Goal: Task Accomplishment & Management: Complete application form

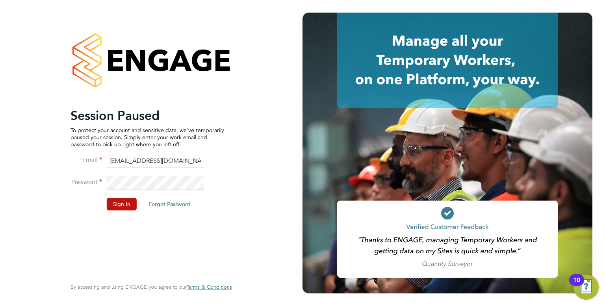
click at [178, 165] on input "[EMAIL_ADDRESS][DOMAIN_NAME]" at bounding box center [155, 161] width 97 height 14
type input "[EMAIL_ADDRESS][PERSON_NAME][DOMAIN_NAME]"
click at [110, 205] on button "Sign In" at bounding box center [122, 204] width 30 height 13
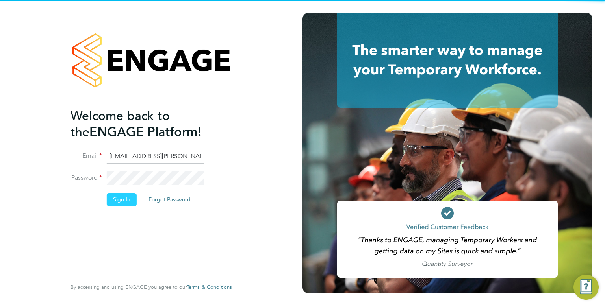
click at [129, 194] on button "Sign In" at bounding box center [122, 199] width 30 height 13
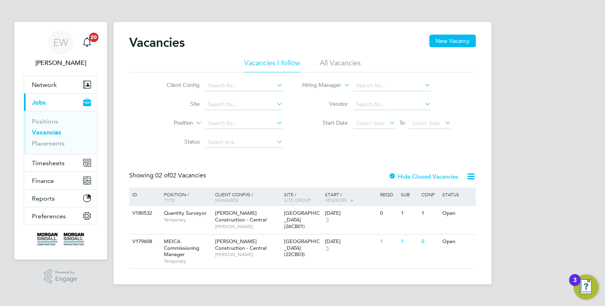
click at [55, 131] on link "Vacancies" at bounding box center [46, 132] width 29 height 7
click at [457, 46] on button "New Vacancy" at bounding box center [452, 41] width 46 height 13
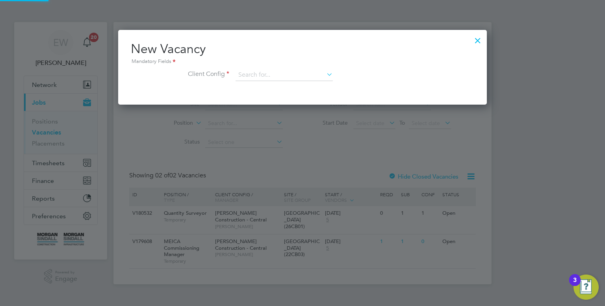
scroll to position [74, 369]
click at [259, 71] on input at bounding box center [283, 75] width 97 height 12
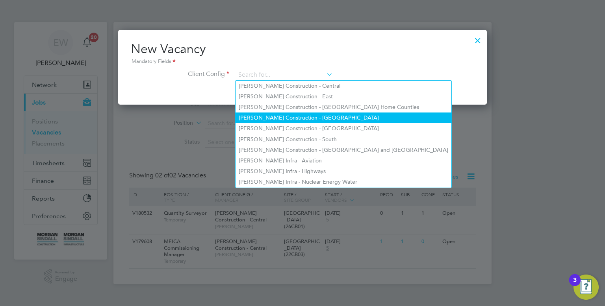
click at [304, 117] on li "Morgan Sindall Construction - North West" at bounding box center [343, 118] width 216 height 11
type input "Morgan Sindall Construction - North West"
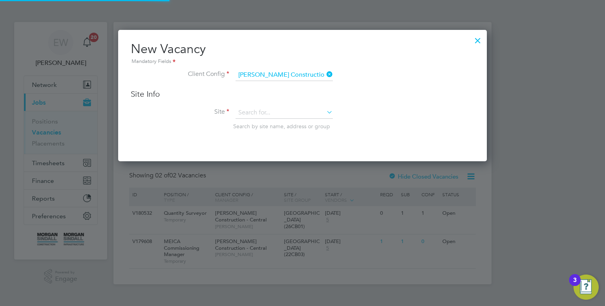
scroll to position [131, 369]
click at [283, 109] on input at bounding box center [283, 113] width 97 height 12
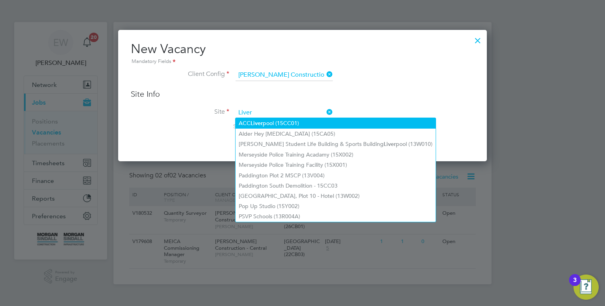
click at [290, 125] on li "ACC Liver pool (15CC01)" at bounding box center [335, 123] width 200 height 11
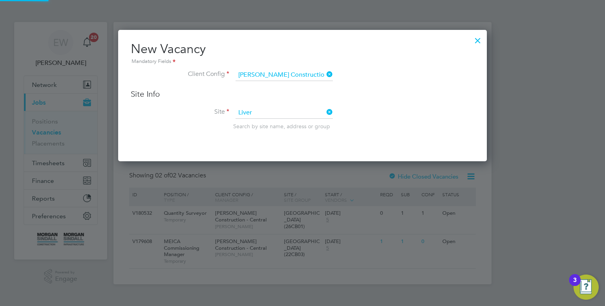
type input "ACC Liverpool (15CC01)"
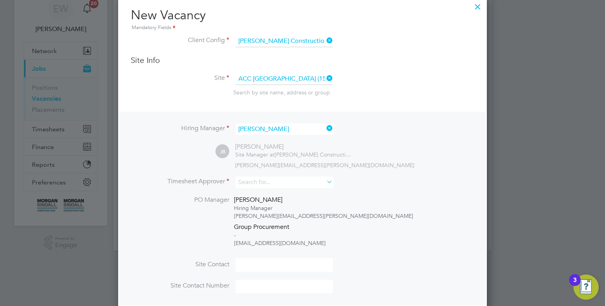
scroll to position [55, 0]
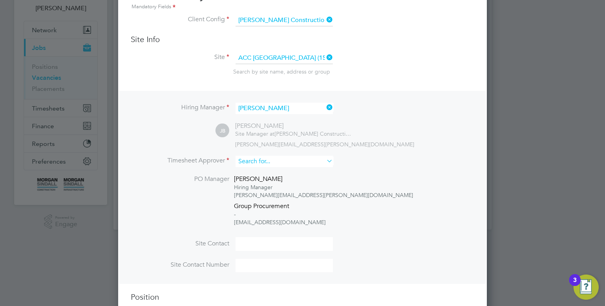
click at [256, 163] on input at bounding box center [283, 161] width 97 height 11
click at [263, 173] on li "John Boa rdman" at bounding box center [284, 172] width 98 height 11
type input "John Boardman"
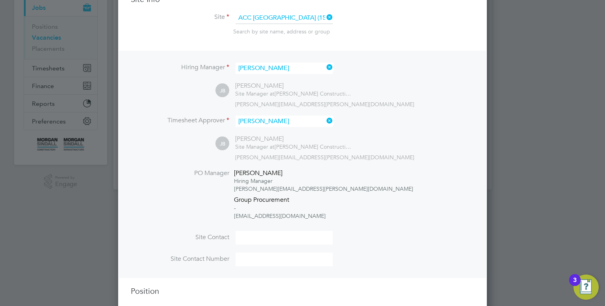
scroll to position [128, 0]
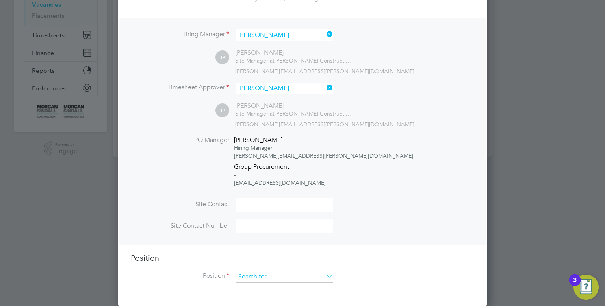
click at [268, 278] on input at bounding box center [283, 277] width 97 height 12
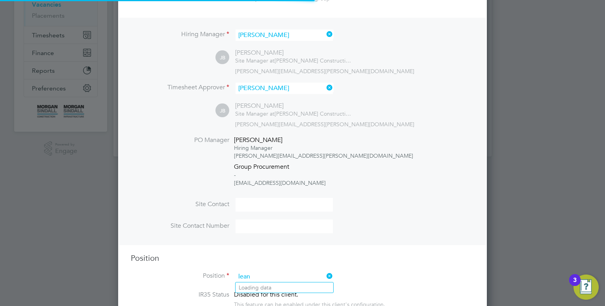
scroll to position [4, 4]
type input "l"
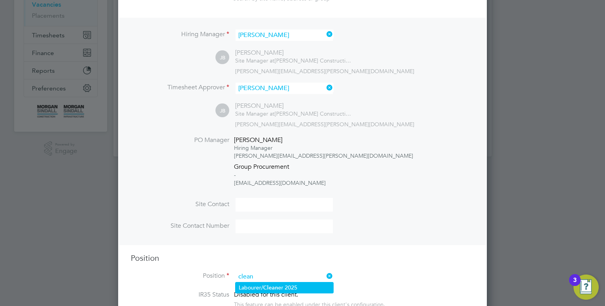
click at [275, 285] on b "Clean" at bounding box center [270, 288] width 15 height 7
type input "Labourer/Cleaner 2025"
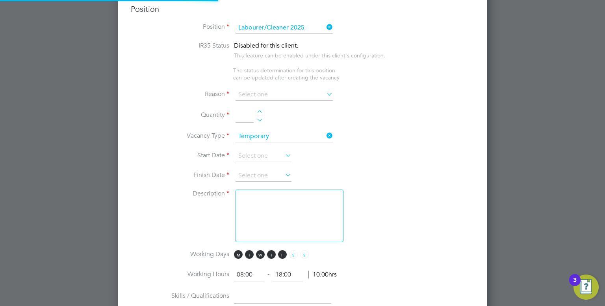
scroll to position [390, 0]
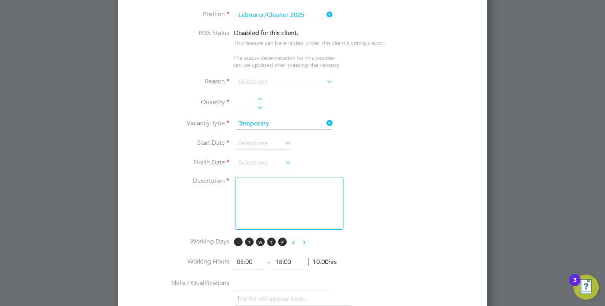
click at [242, 241] on span "M" at bounding box center [238, 242] width 9 height 9
click at [257, 240] on span "W" at bounding box center [260, 242] width 9 height 9
click at [283, 240] on span "F" at bounding box center [282, 242] width 9 height 9
click at [246, 105] on input at bounding box center [244, 103] width 18 height 14
type input "1"
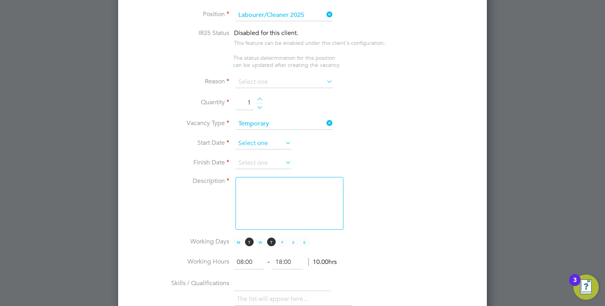
click at [253, 142] on input at bounding box center [263, 144] width 56 height 12
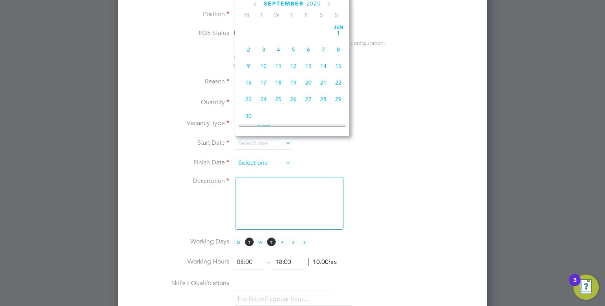
scroll to position [297, 0]
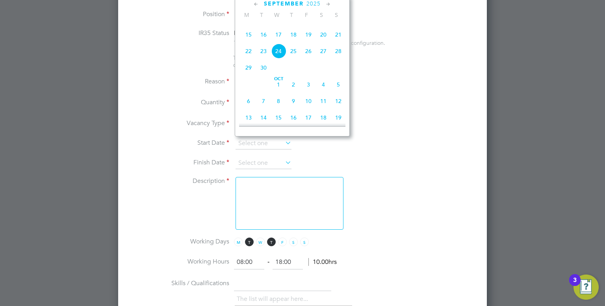
click at [265, 59] on span "23" at bounding box center [263, 51] width 15 height 15
type input "23 Sep 2025"
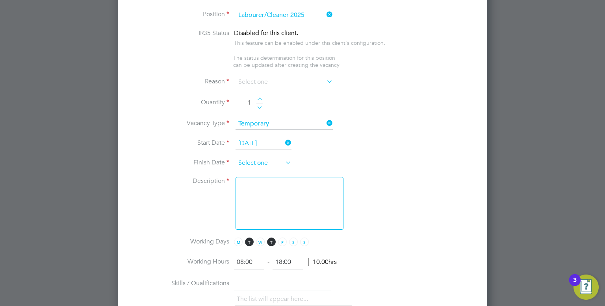
click at [264, 157] on input at bounding box center [263, 163] width 56 height 12
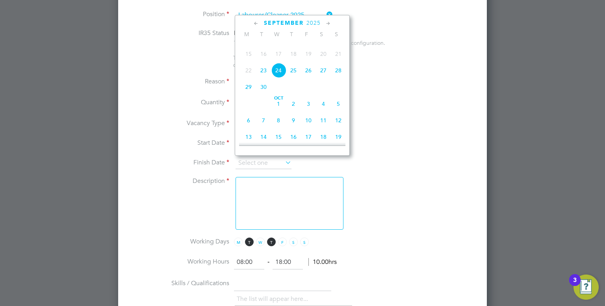
click at [326, 22] on icon at bounding box center [327, 23] width 7 height 9
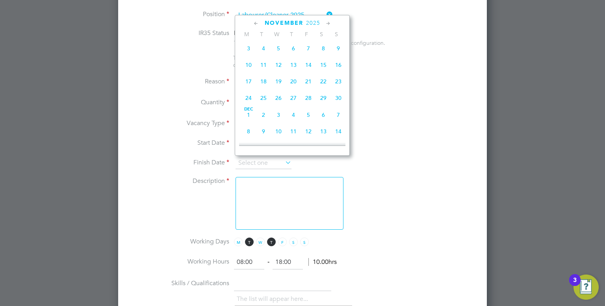
click at [329, 22] on icon at bounding box center [327, 23] width 7 height 9
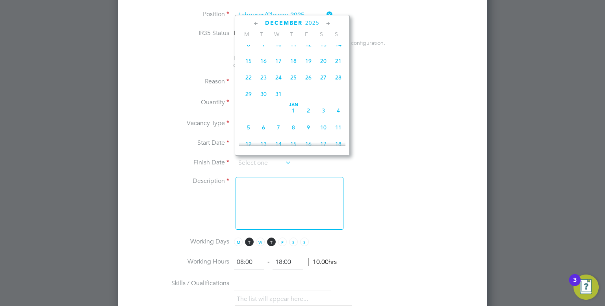
click at [265, 102] on span "30" at bounding box center [263, 94] width 15 height 15
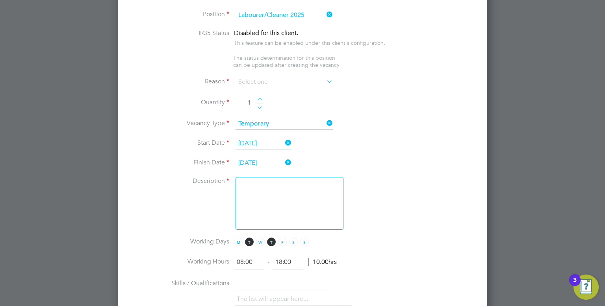
click at [267, 159] on input "30 Dec 2025" at bounding box center [263, 163] width 56 height 12
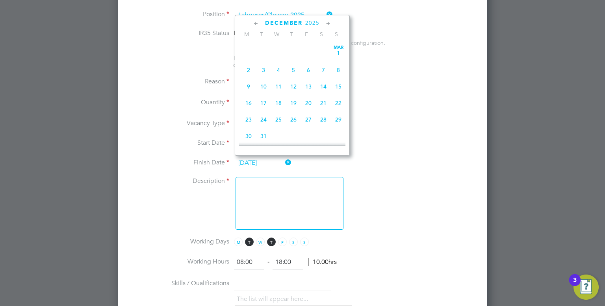
scroll to position [297, 0]
click at [313, 95] on span "2" at bounding box center [308, 87] width 15 height 15
type input "02 Jan 2026"
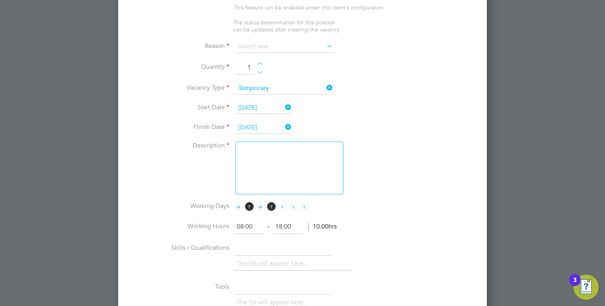
scroll to position [427, 0]
click at [266, 170] on textarea at bounding box center [289, 166] width 108 height 53
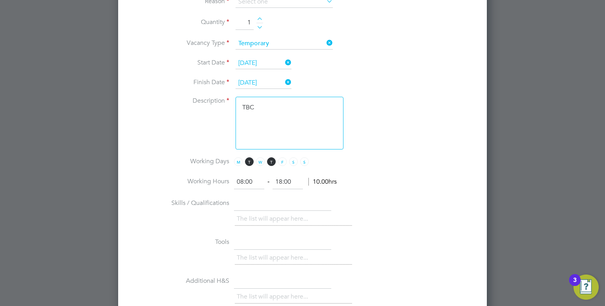
scroll to position [487, 0]
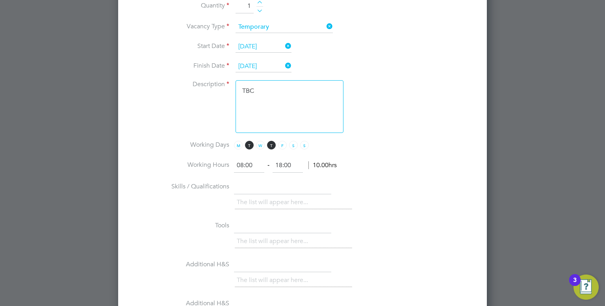
type textarea "TBC"
click at [253, 163] on input "08:00" at bounding box center [249, 166] width 30 height 14
type input "0"
click at [286, 163] on input "18:00" at bounding box center [287, 166] width 30 height 14
type input "10:00"
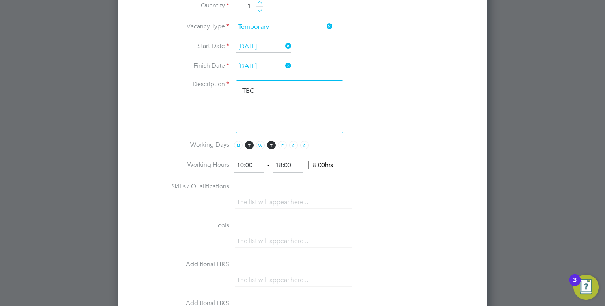
click at [291, 164] on input "18:00" at bounding box center [287, 166] width 30 height 14
type input "1"
click at [382, 202] on div "The list will appear here..." at bounding box center [354, 204] width 239 height 16
type input "14:00"
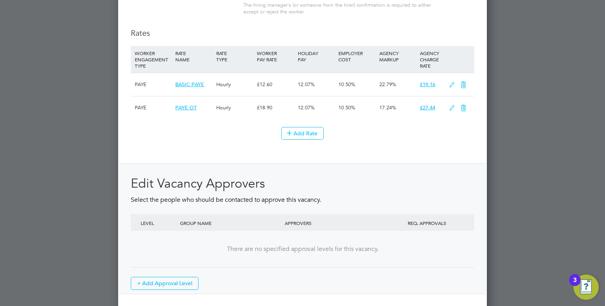
scroll to position [888, 0]
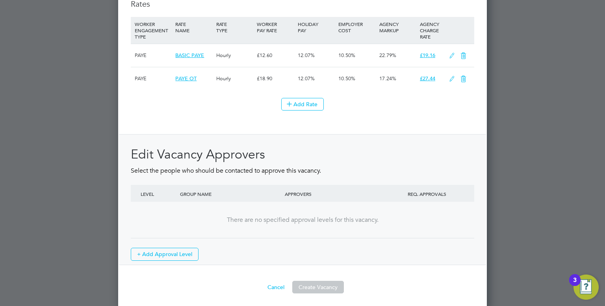
click at [452, 53] on icon at bounding box center [452, 56] width 10 height 6
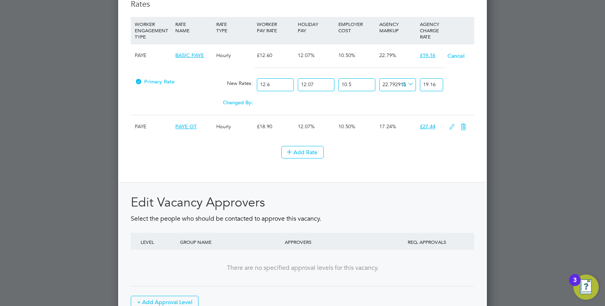
scroll to position [1212, 369]
click at [365, 167] on div "Rates WORKER ENGAGEMENT TYPE RATE NAME RATE TYPE WORKER PAY RATE HOLIDAY PAY EM…" at bounding box center [302, 156] width 343 height 315
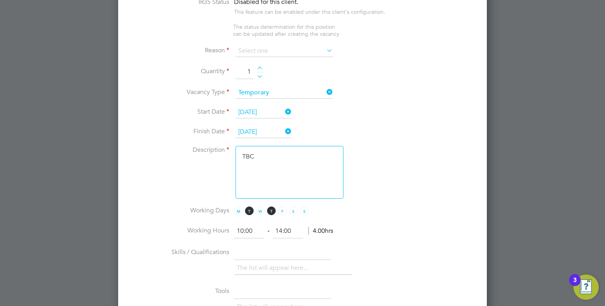
scroll to position [420, 0]
click at [303, 53] on input at bounding box center [283, 52] width 97 height 12
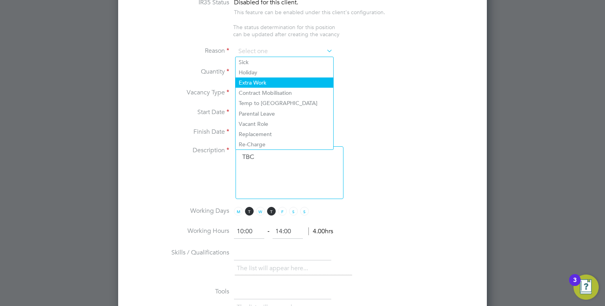
click at [273, 81] on li "Extra Work" at bounding box center [284, 83] width 98 height 10
type input "Extra Work"
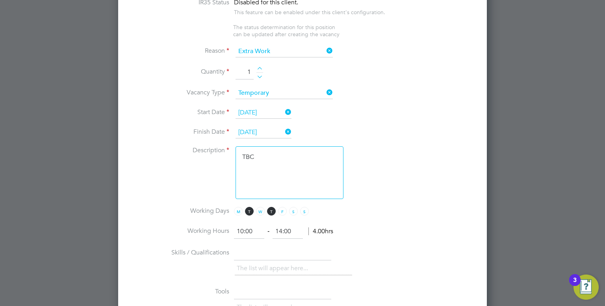
scroll to position [935, 0]
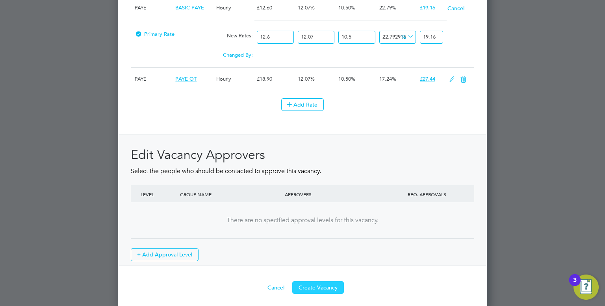
click at [319, 288] on button "Create Vacancy" at bounding box center [318, 287] width 52 height 13
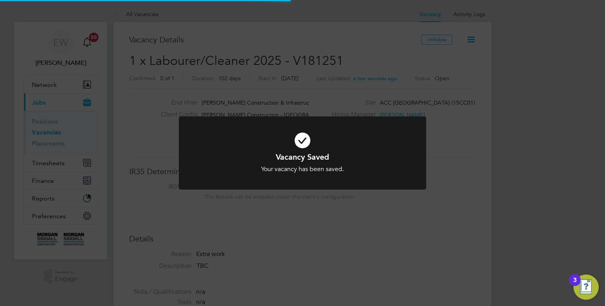
click at [305, 105] on div "Vacancy Saved Your vacancy has been saved. Cancel Okay" at bounding box center [302, 153] width 605 height 306
